Goal: Task Accomplishment & Management: Use online tool/utility

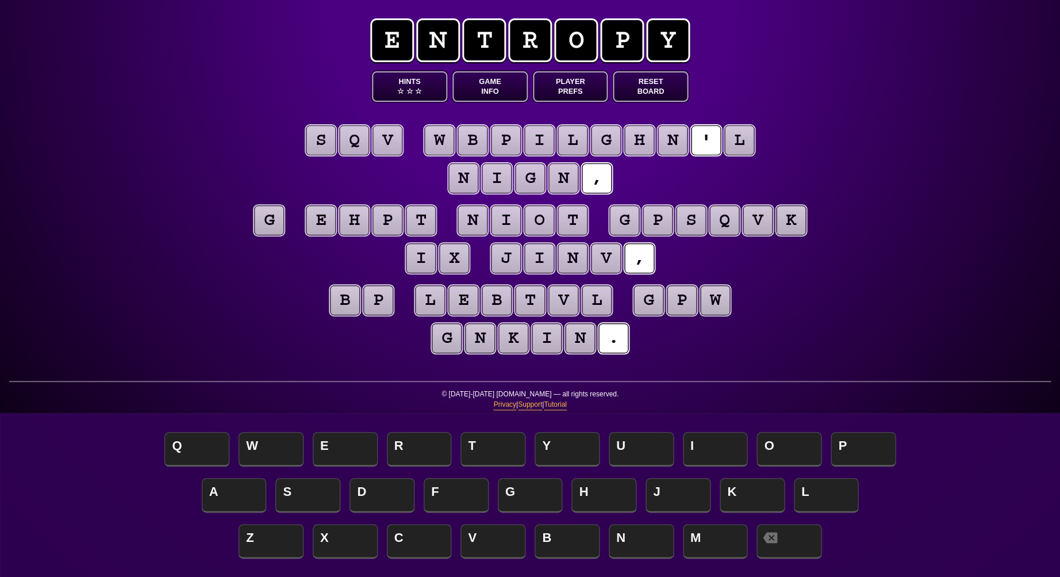
click at [487, 87] on button "Game Info" at bounding box center [490, 86] width 75 height 30
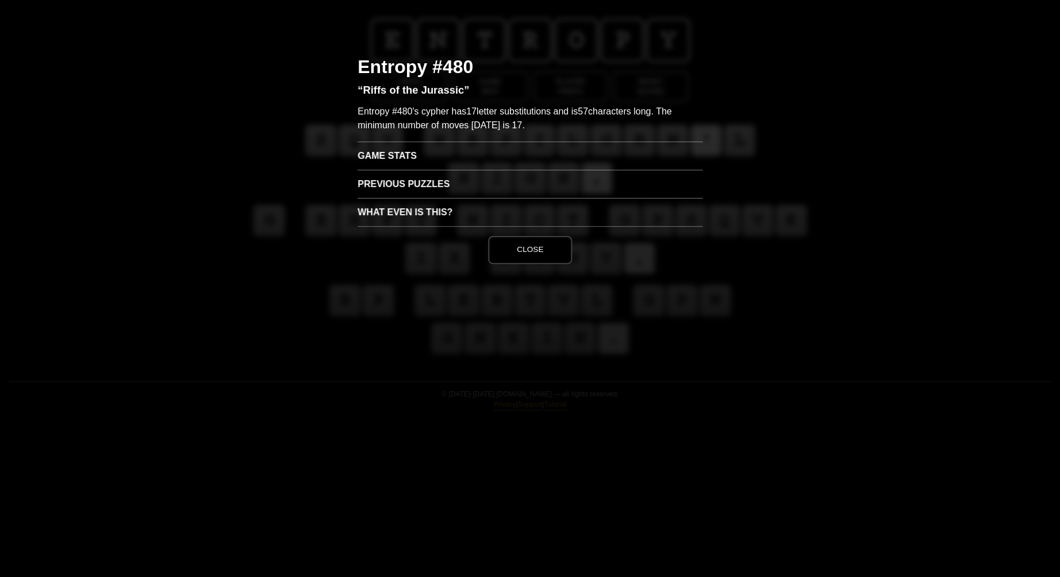
click at [394, 158] on h3 "Game Stats" at bounding box center [530, 155] width 345 height 28
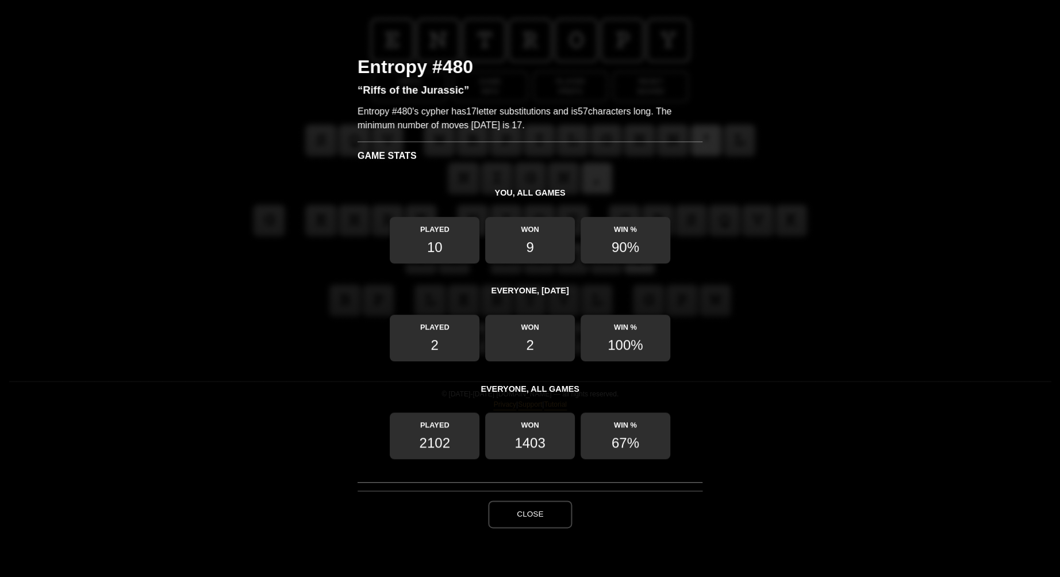
click at [517, 521] on button "Close" at bounding box center [530, 514] width 84 height 28
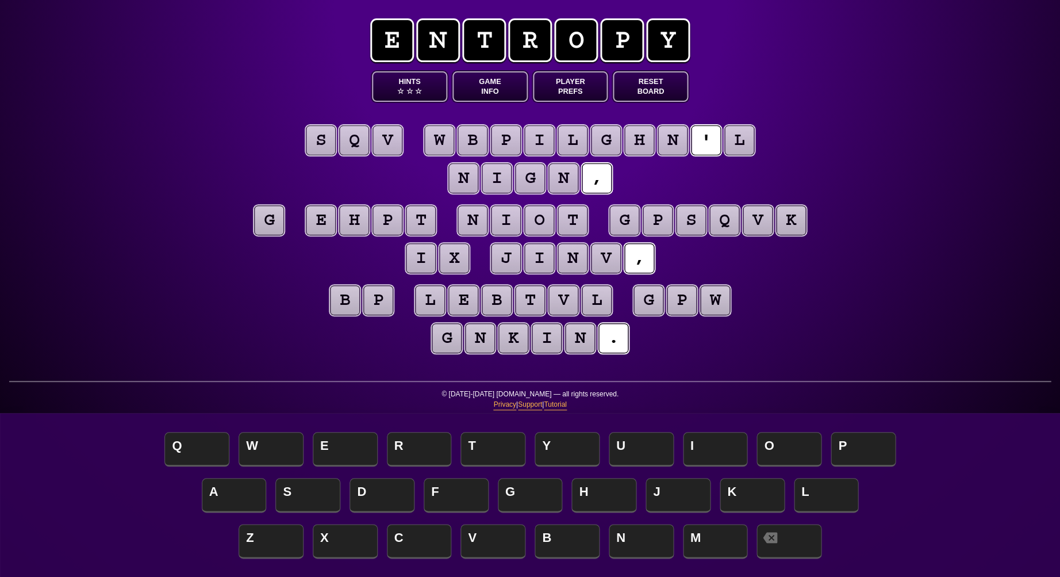
click at [396, 140] on puzzle-tile "v" at bounding box center [388, 140] width 30 height 30
click at [349, 143] on puzzle-tile "q" at bounding box center [354, 140] width 30 height 30
click at [725, 143] on puzzle-tile "l" at bounding box center [740, 140] width 30 height 30
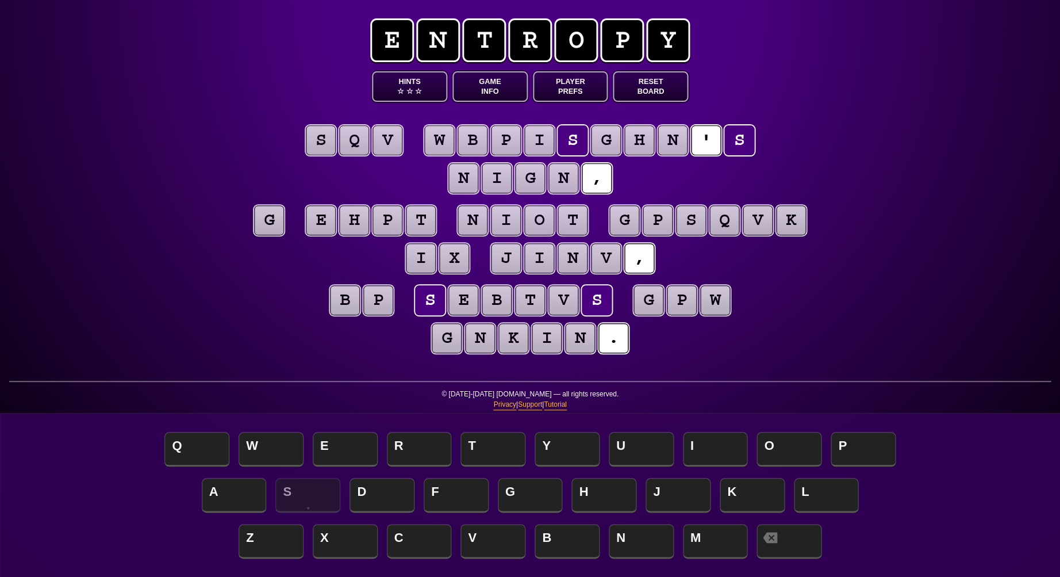
click at [262, 217] on puzzle-tile "g" at bounding box center [269, 220] width 30 height 30
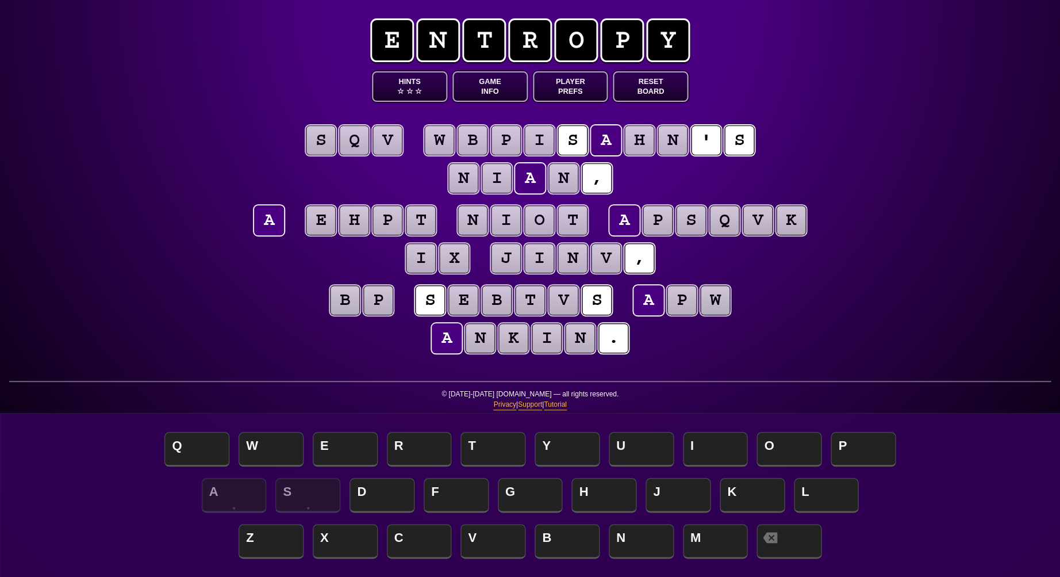
click at [192, 186] on div "e n t r o p y Hints ☆ ☆ ☆ Game Info Player Prefs Reset Board s q v w b p i s a …" at bounding box center [530, 288] width 1060 height 577
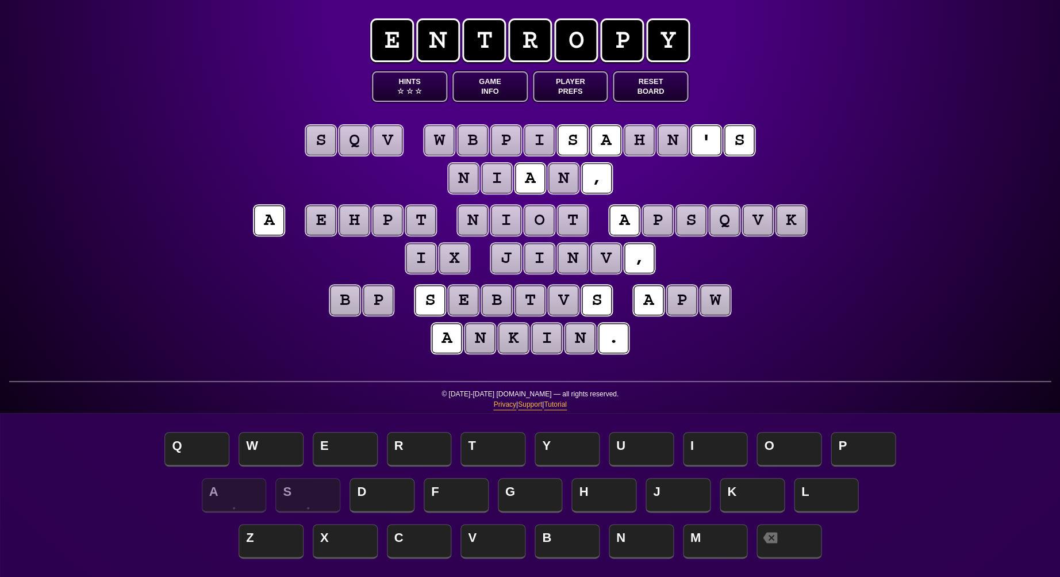
click at [316, 151] on puzzle-tile "s" at bounding box center [321, 140] width 30 height 30
click at [245, 139] on puzzle-line "s q v w b p i s a h n ' s n i a n ," at bounding box center [530, 159] width 589 height 75
click at [321, 145] on puzzle-tile "s" at bounding box center [321, 140] width 30 height 30
click at [676, 311] on puzzle-tile "p" at bounding box center [682, 300] width 30 height 30
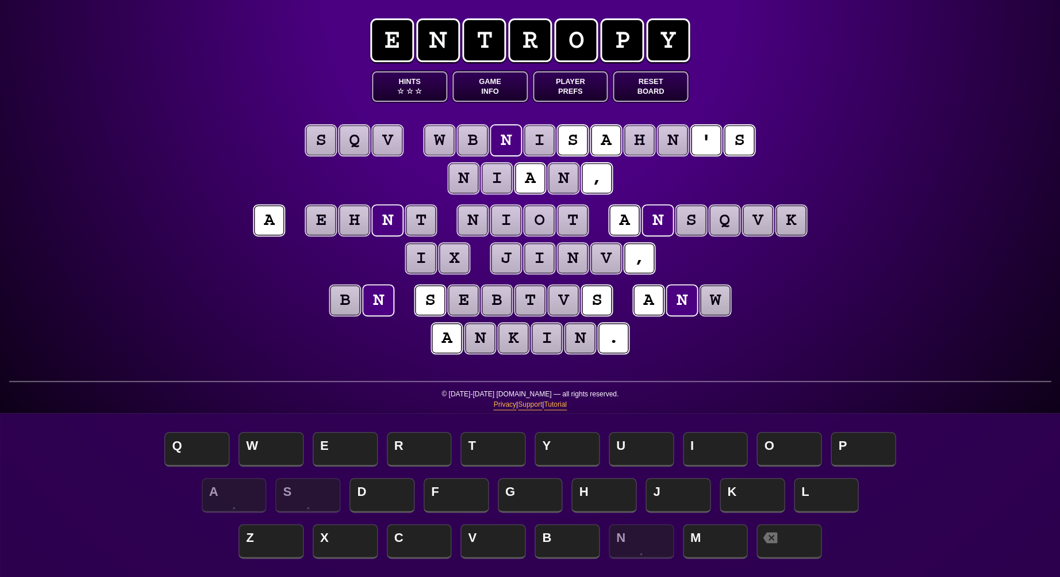
scroll to position [0, 1]
click at [322, 143] on puzzle-tile "s" at bounding box center [321, 140] width 30 height 30
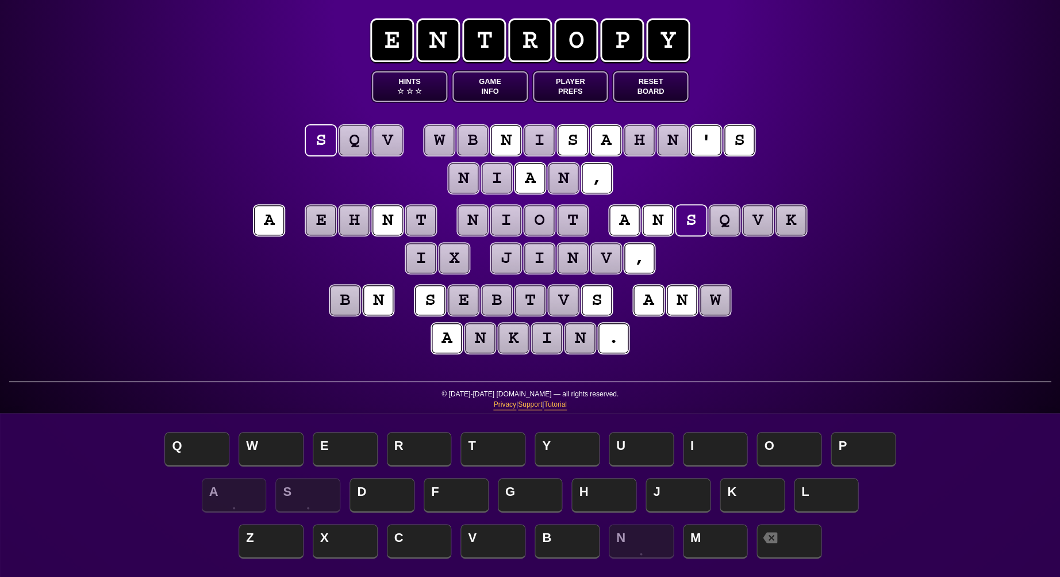
scroll to position [0, 0]
click at [345, 143] on puzzle-tile "q" at bounding box center [354, 140] width 30 height 30
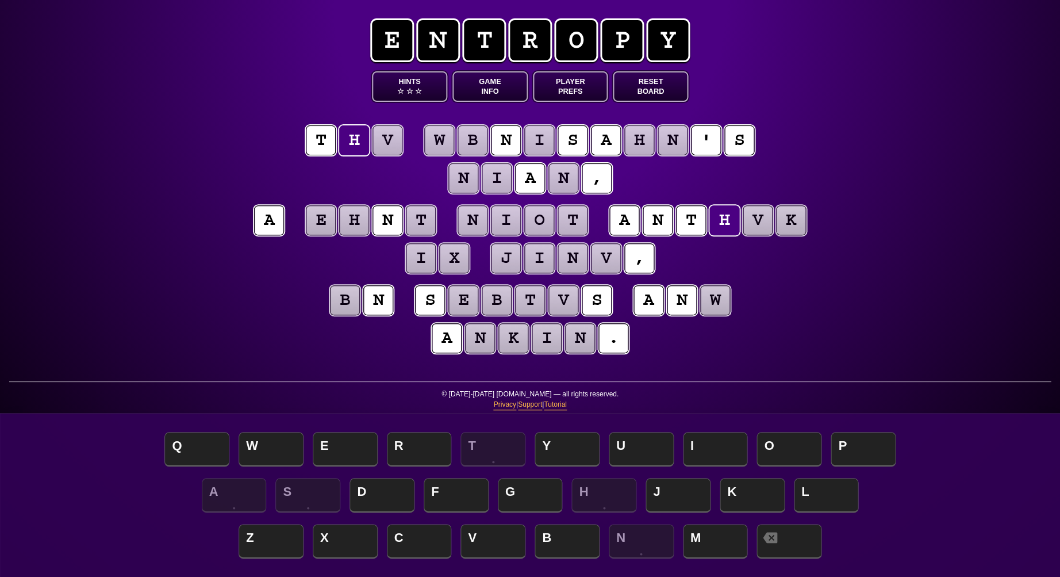
click at [384, 144] on puzzle-tile "v" at bounding box center [388, 140] width 30 height 30
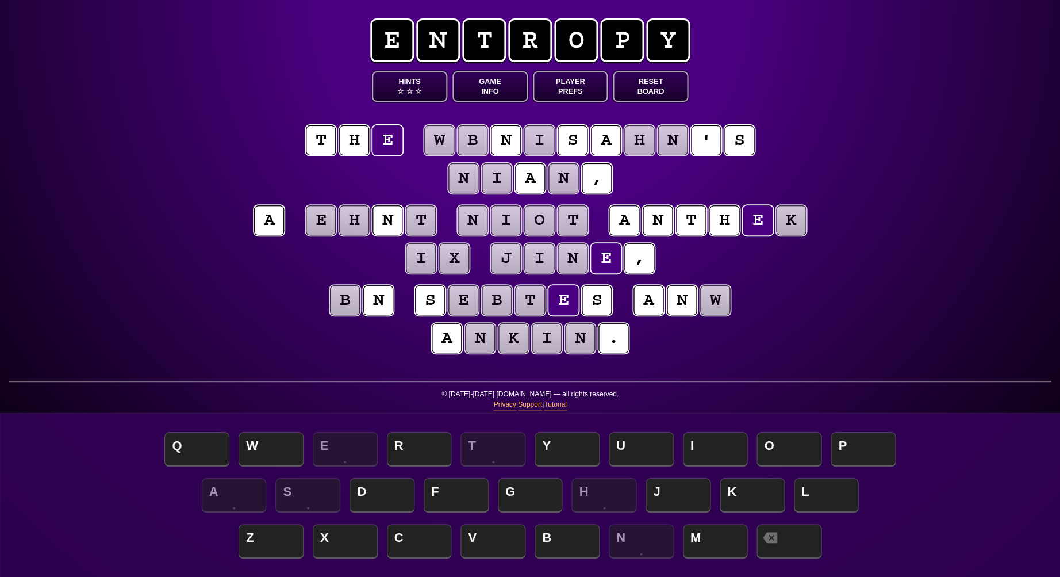
click at [791, 229] on puzzle-tile "k" at bounding box center [791, 220] width 30 height 30
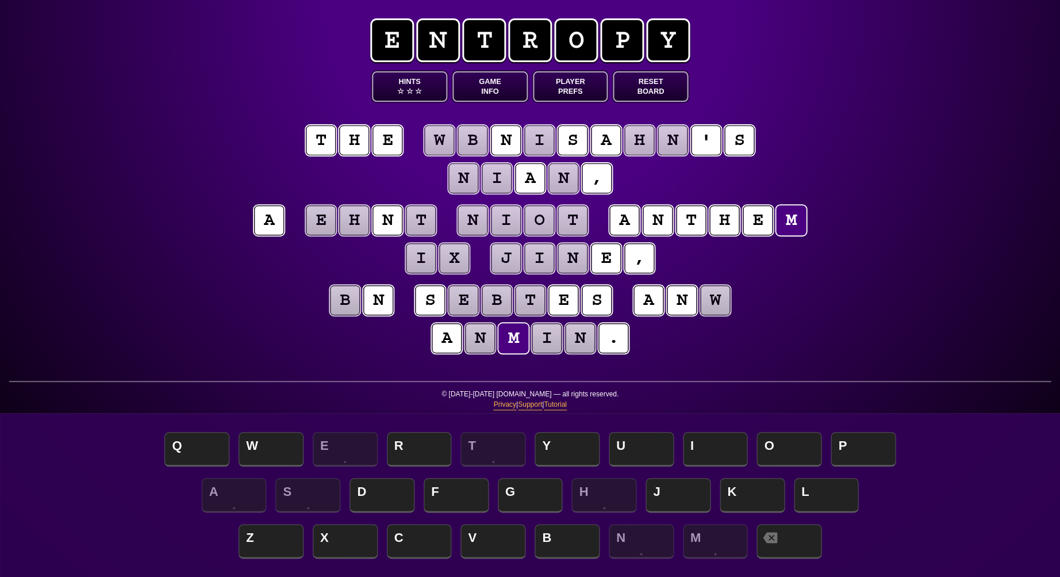
click at [132, 265] on div "e n t r o p y Hints ☆ ☆ ☆ Game Info Player Prefs Reset Board t h e w b n i s a …" at bounding box center [530, 288] width 1060 height 577
click at [708, 306] on puzzle-tile "w" at bounding box center [715, 300] width 30 height 30
click at [270, 287] on puzzle-line "b n s e b t e s a n w a n m i n ." at bounding box center [530, 319] width 589 height 75
click at [343, 307] on puzzle-tile "b" at bounding box center [345, 300] width 30 height 30
click at [572, 224] on puzzle-tile "t" at bounding box center [573, 220] width 30 height 30
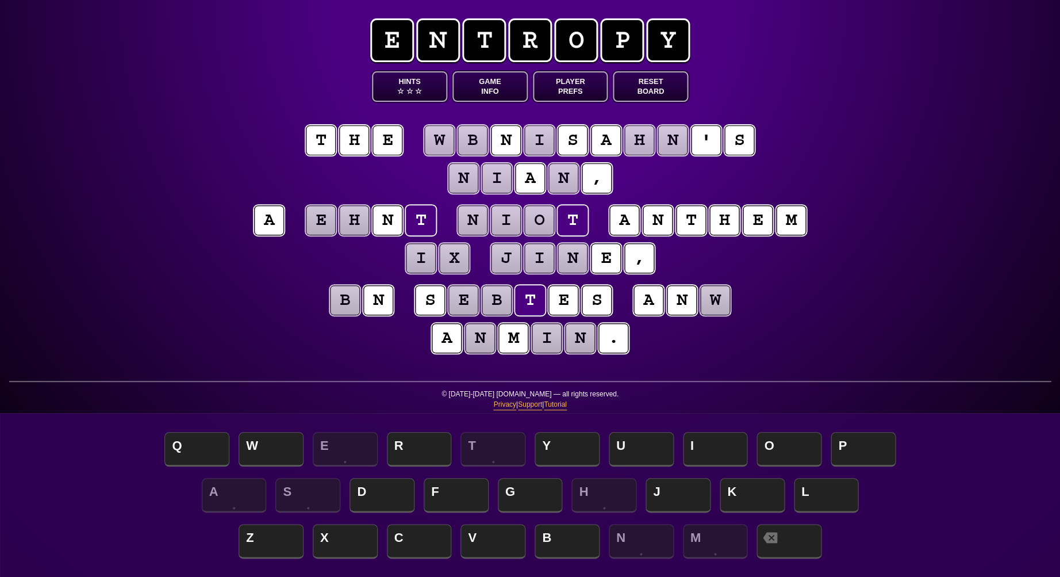
click at [474, 221] on puzzle-tile "n" at bounding box center [473, 220] width 30 height 30
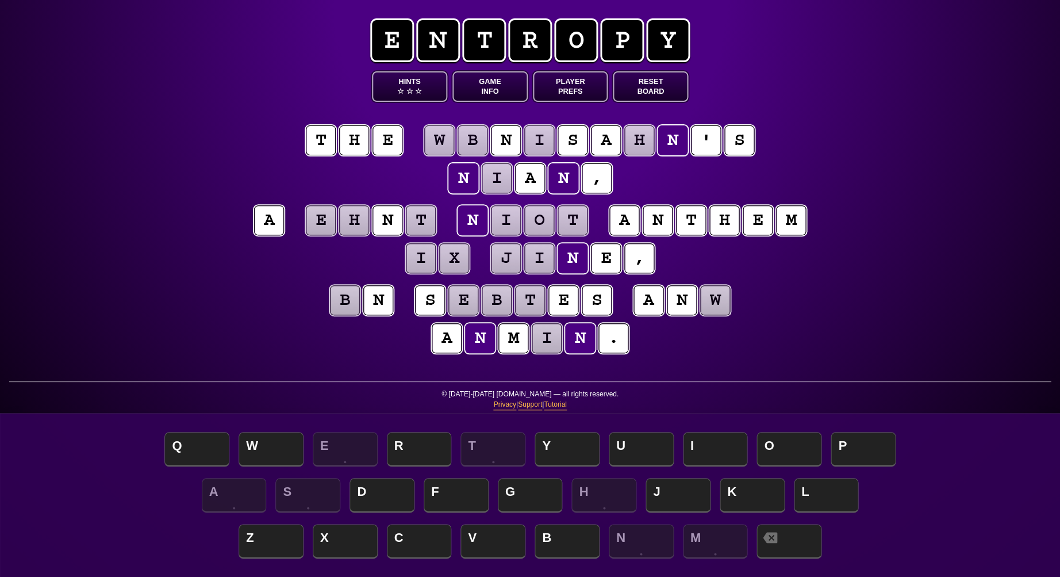
click at [494, 180] on puzzle-tile "i" at bounding box center [497, 178] width 30 height 30
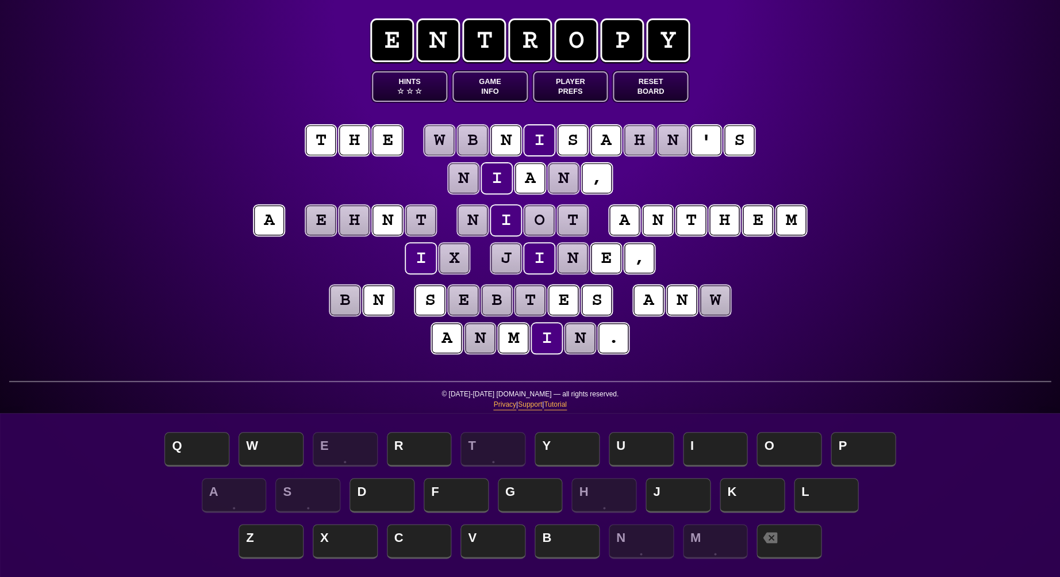
click at [408, 182] on puzzle-line "t h e w b n i s a h n ' s n i a n ," at bounding box center [530, 159] width 589 height 75
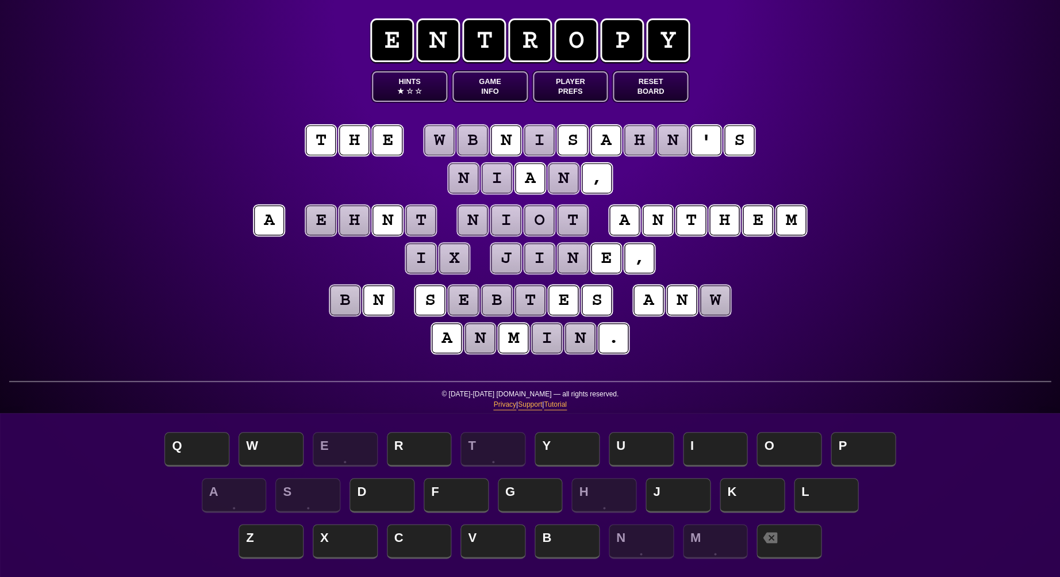
click at [461, 179] on puzzle-tile "n" at bounding box center [464, 178] width 30 height 30
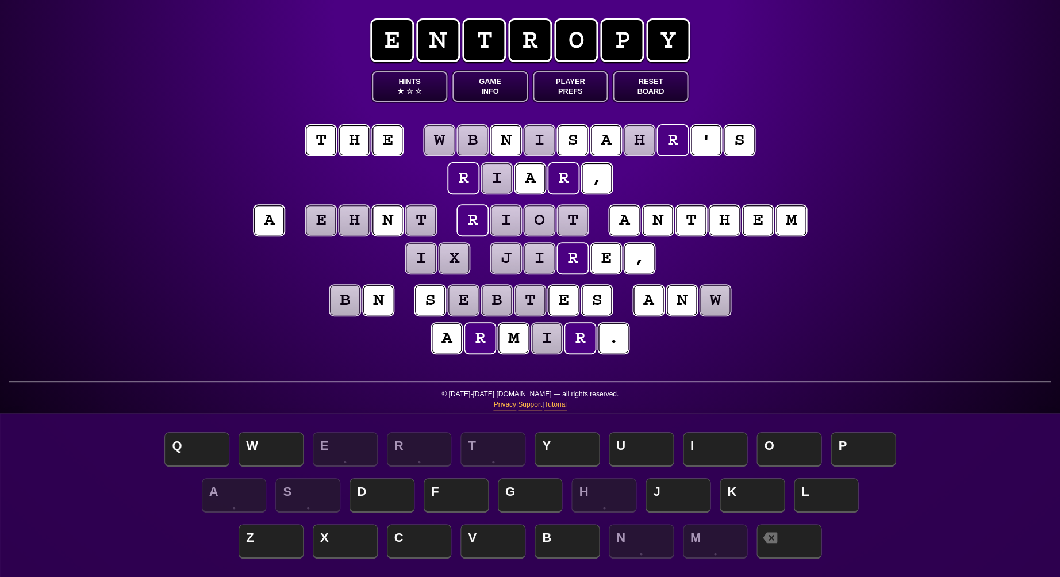
click at [506, 178] on puzzle-tile "i" at bounding box center [497, 178] width 30 height 30
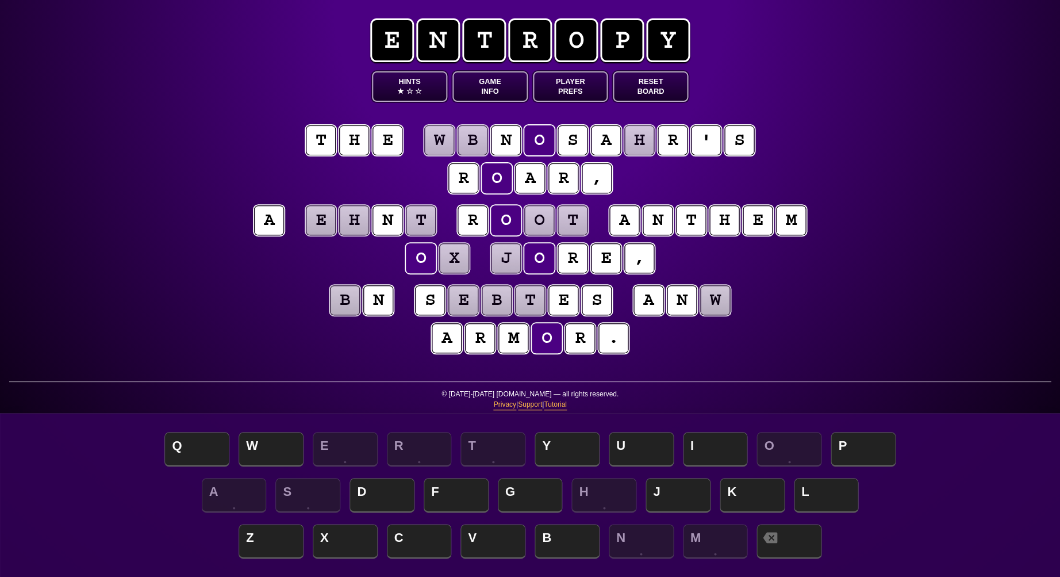
click at [881, 186] on div "e n t r o p y Hints ★ ☆ ☆ Game Info Player Prefs Reset Board t h e w b n o s a …" at bounding box center [530, 288] width 1060 height 577
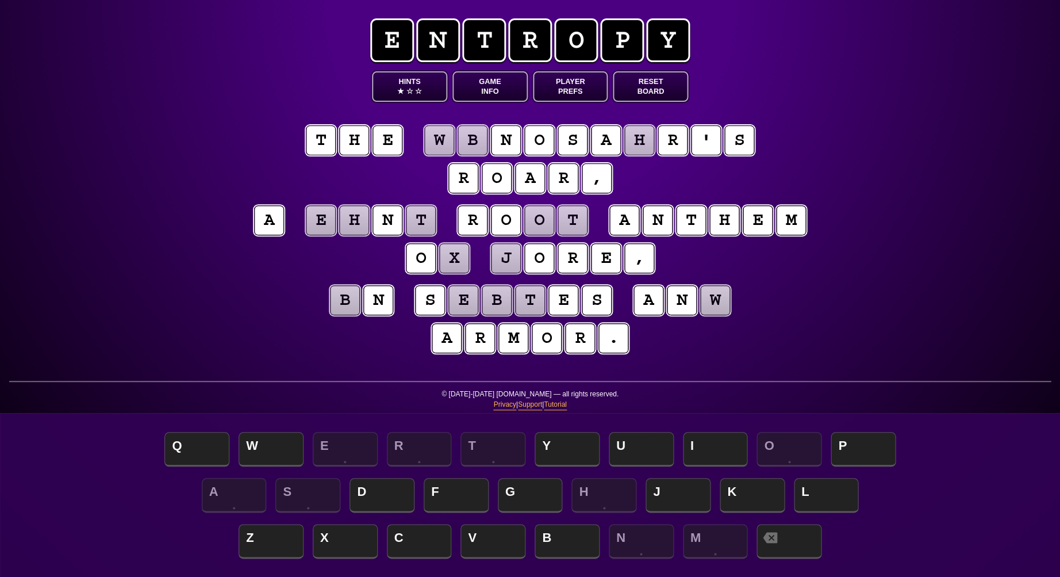
click at [444, 140] on puzzle-tile "w" at bounding box center [439, 140] width 30 height 30
click at [464, 141] on puzzle-tile "b" at bounding box center [473, 140] width 30 height 30
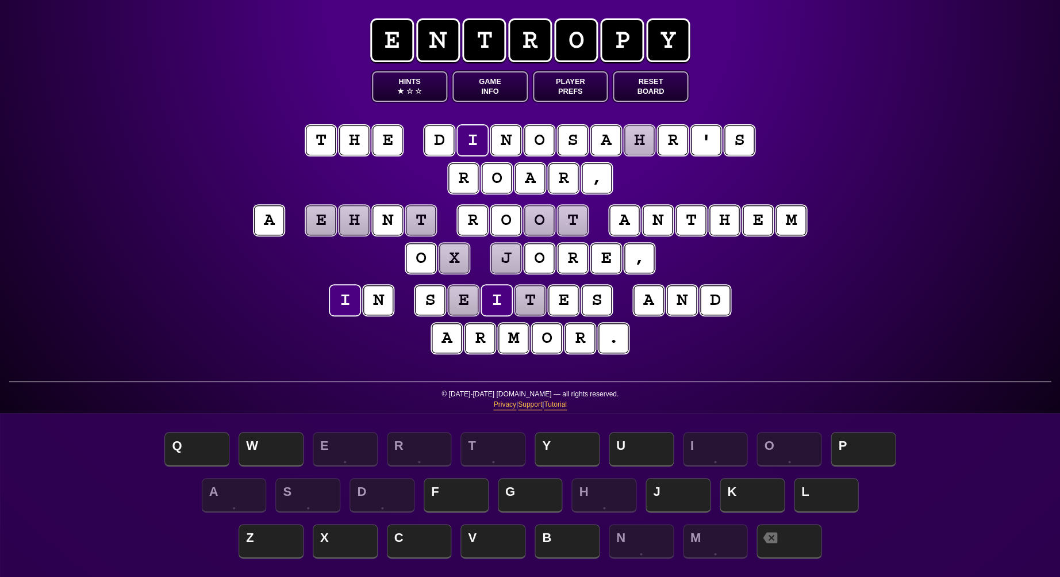
click at [637, 147] on puzzle-tile "h" at bounding box center [640, 140] width 30 height 30
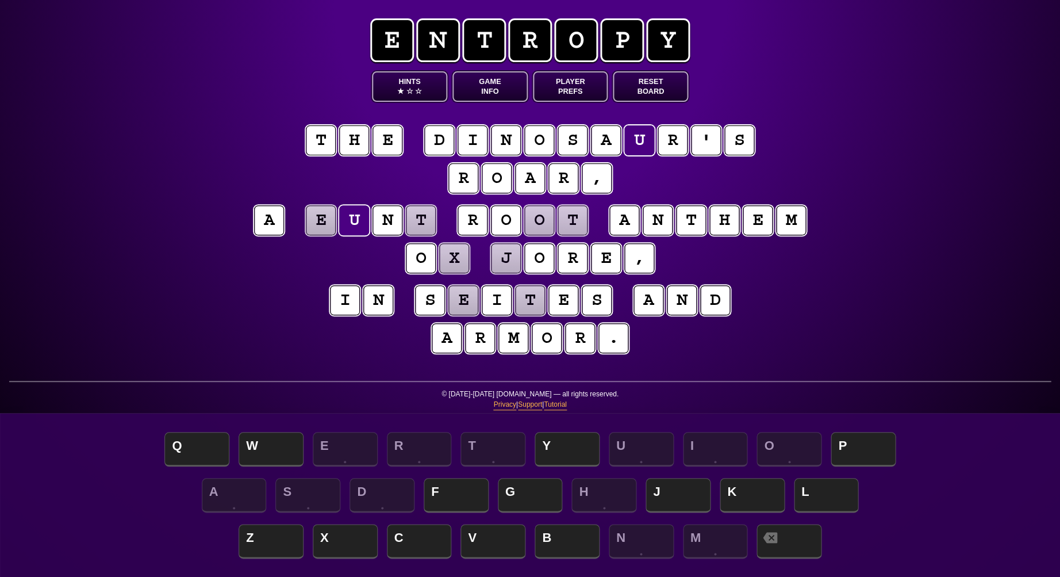
click at [838, 178] on div "e n t r o p y Hints ★ ☆ ☆ Game Info Player Prefs Reset Board t h e d i n o s a …" at bounding box center [530, 288] width 1060 height 577
click at [462, 263] on puzzle-tile "x" at bounding box center [454, 258] width 30 height 30
click at [503, 263] on puzzle-tile "j" at bounding box center [506, 258] width 30 height 30
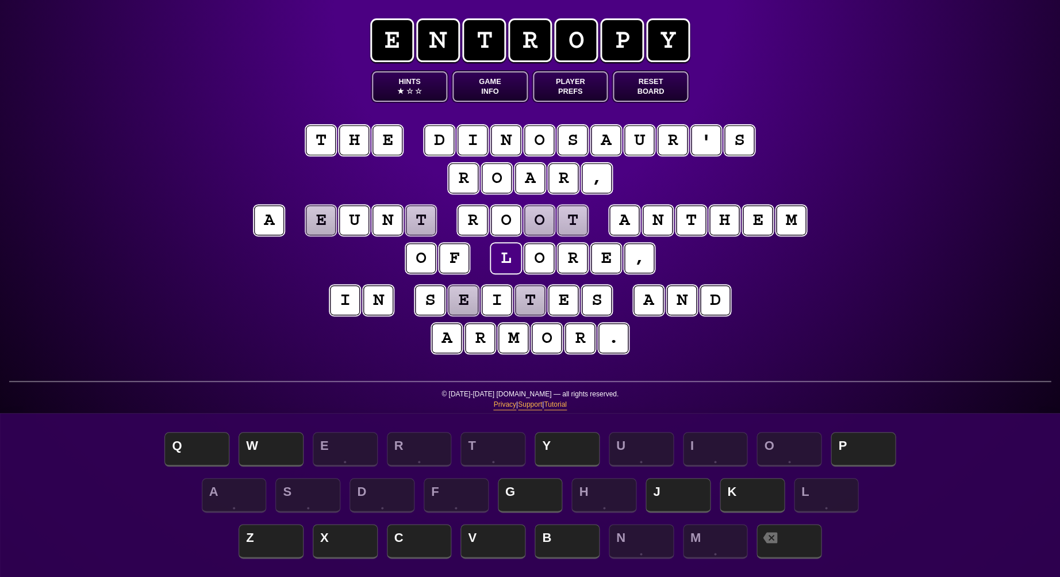
click at [854, 273] on div "e n t r o p y Hints ★ ☆ ☆ Game Info Player Prefs Reset Board t h e d i n o s a …" at bounding box center [530, 288] width 1060 height 577
click at [467, 305] on puzzle-tile "e" at bounding box center [464, 300] width 30 height 30
click at [533, 301] on puzzle-tile "t" at bounding box center [530, 300] width 30 height 30
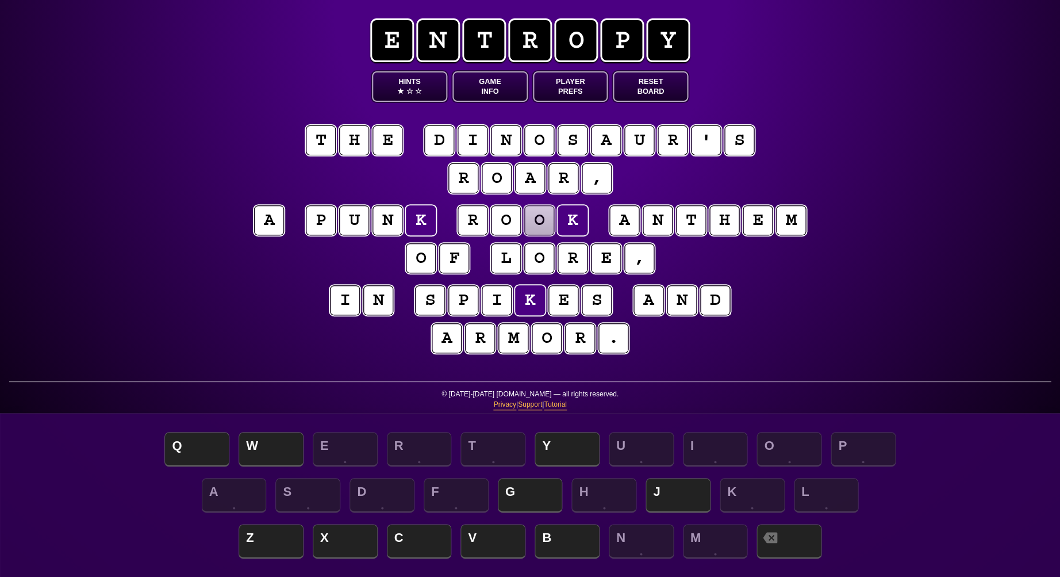
click at [537, 223] on puzzle-tile "o" at bounding box center [539, 220] width 30 height 30
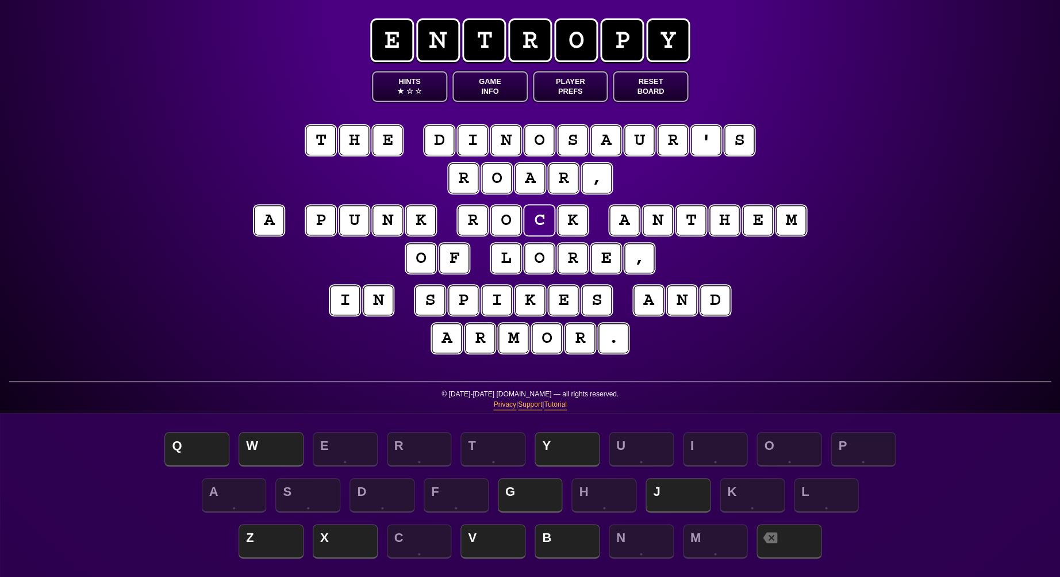
click at [197, 278] on div "e n t r o p y Hints ★ ☆ ☆ Game Info Player Prefs Reset Board t h e d i n o s a …" at bounding box center [530, 288] width 1060 height 577
click at [505, 343] on puzzle-tile "m" at bounding box center [514, 338] width 30 height 30
click at [404, 343] on puzzle-line "i n s p i k e s a n d a r m o r ." at bounding box center [530, 319] width 589 height 75
click at [510, 259] on puzzle-tile "l" at bounding box center [506, 258] width 30 height 30
